Goal: Task Accomplishment & Management: Use online tool/utility

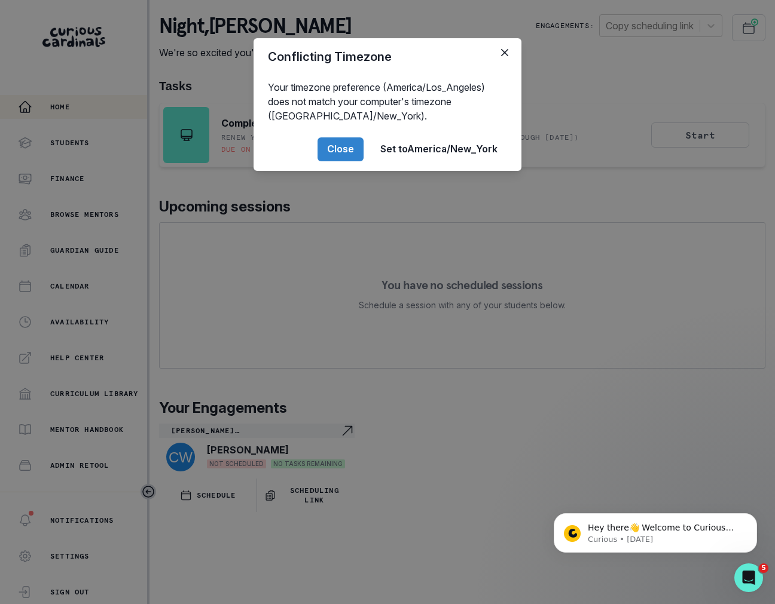
click at [51, 301] on div "Conflicting Timezone Your timezone preference (America/Los_Angeles) does not ma…" at bounding box center [387, 302] width 775 height 604
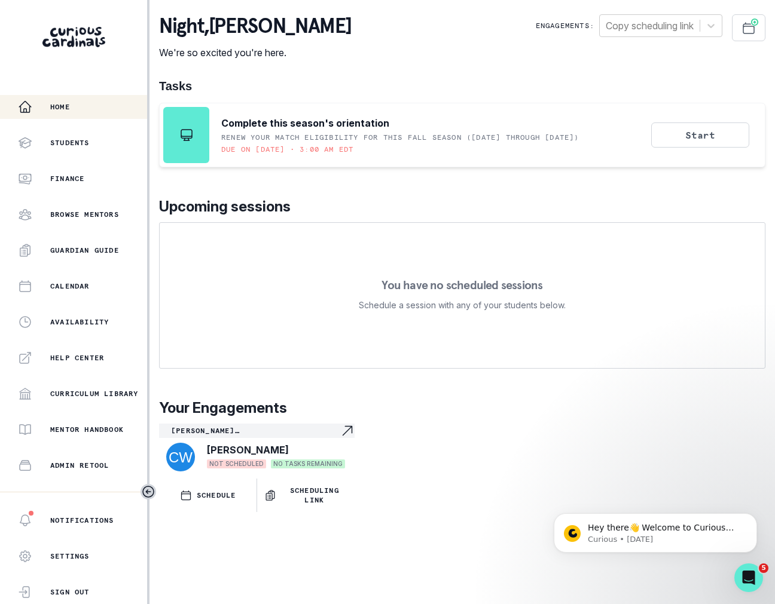
scroll to position [129, 0]
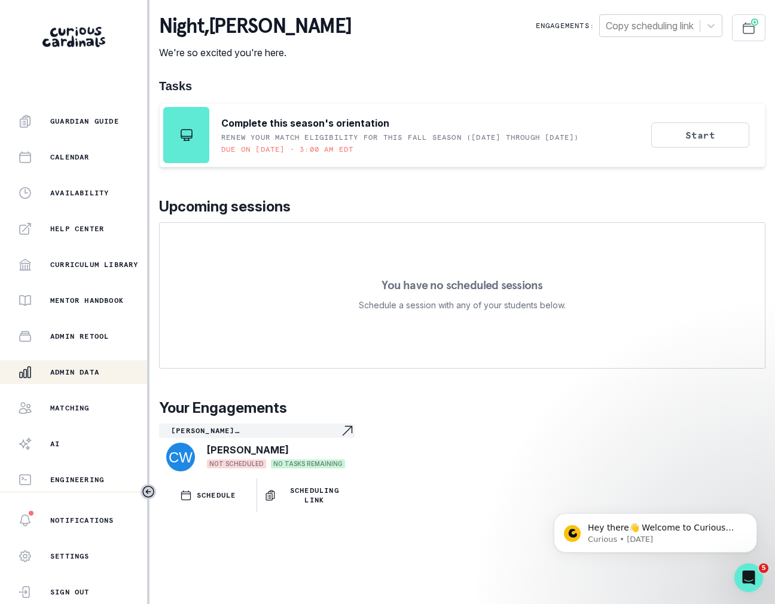
click at [70, 366] on div "Admin Data" at bounding box center [82, 372] width 129 height 14
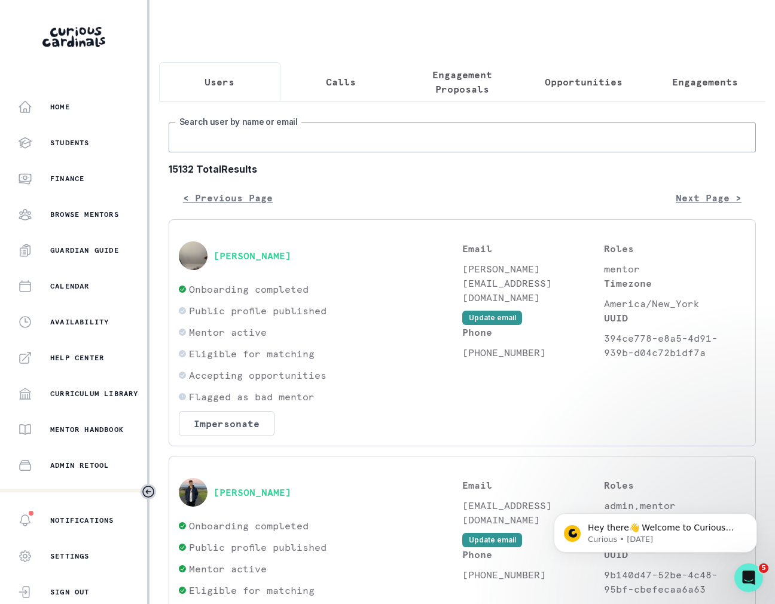
click at [255, 139] on input "Search user by name or email" at bounding box center [462, 138] width 587 height 30
type input "[PERSON_NAME]"
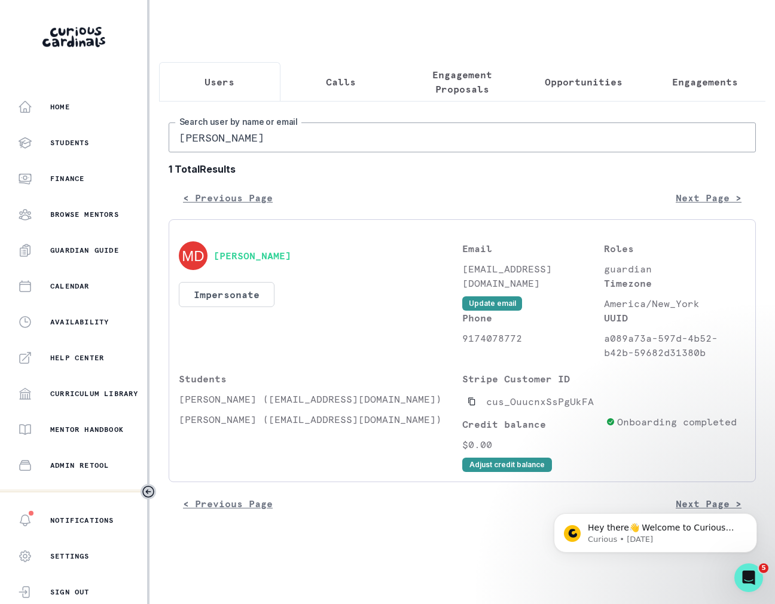
click at [225, 307] on div "[PERSON_NAME] Impersonate Confirmation Are you sure? Impersonating means that w…" at bounding box center [320, 301] width 283 height 118
click at [225, 298] on button "Impersonate" at bounding box center [227, 294] width 96 height 25
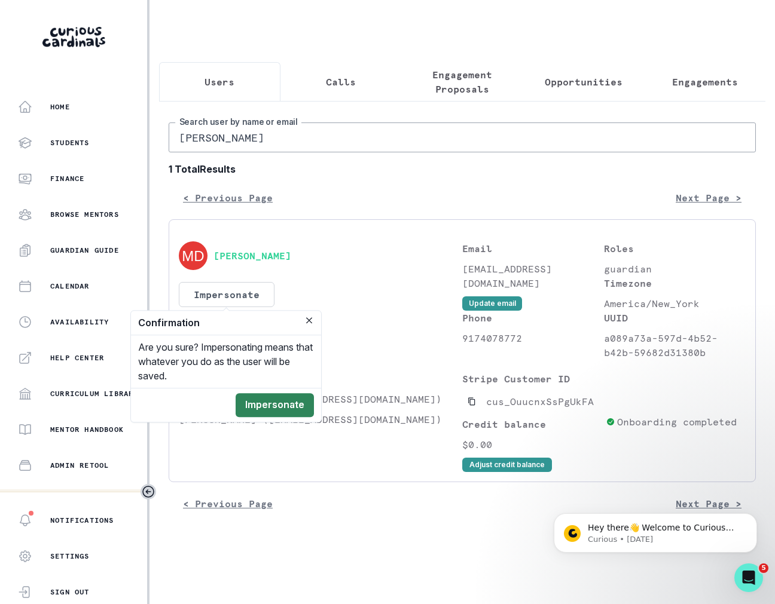
click at [282, 408] on button "Impersonate" at bounding box center [275, 405] width 78 height 24
